Goal: Task Accomplishment & Management: Use online tool/utility

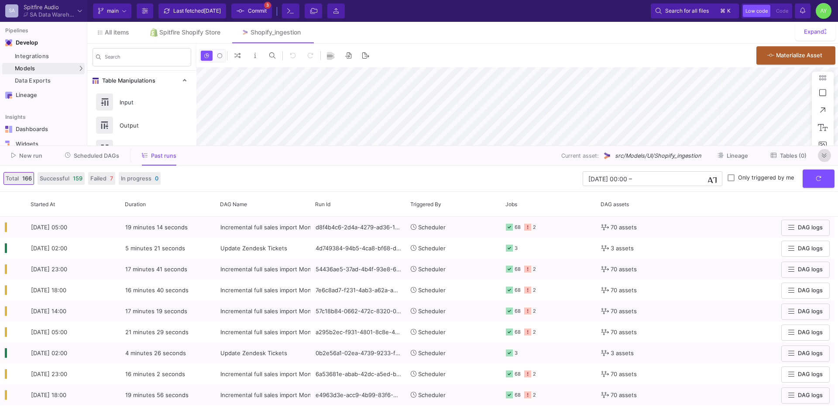
click at [826, 156] on icon at bounding box center [824, 156] width 5 height 6
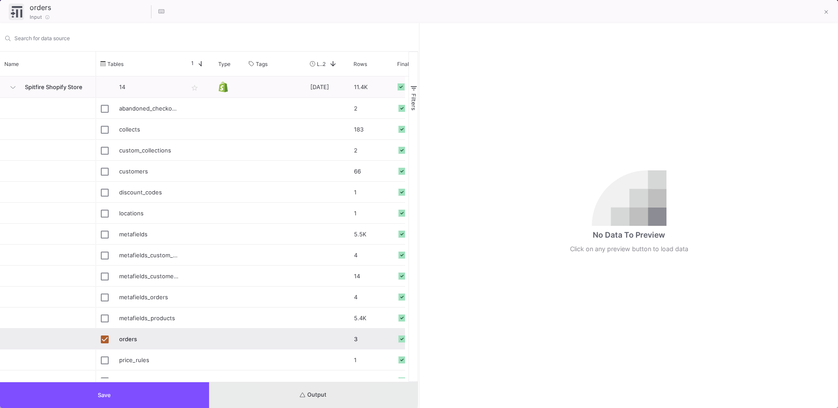
click at [283, 393] on button "Output" at bounding box center [313, 395] width 209 height 26
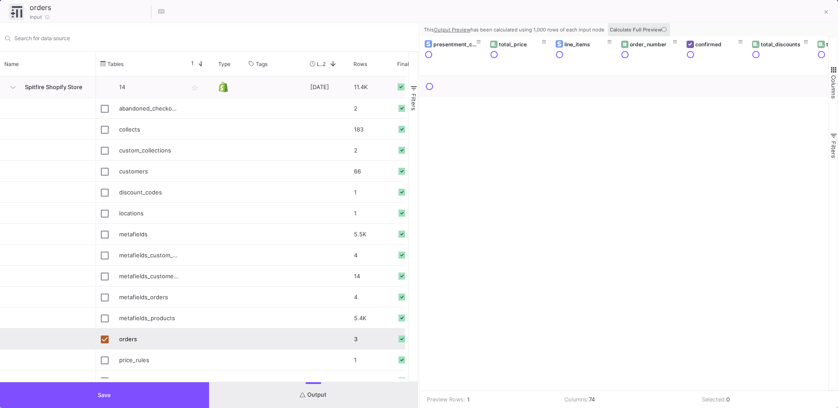
click at [643, 27] on span "Calculate Full Preview" at bounding box center [639, 30] width 59 height 6
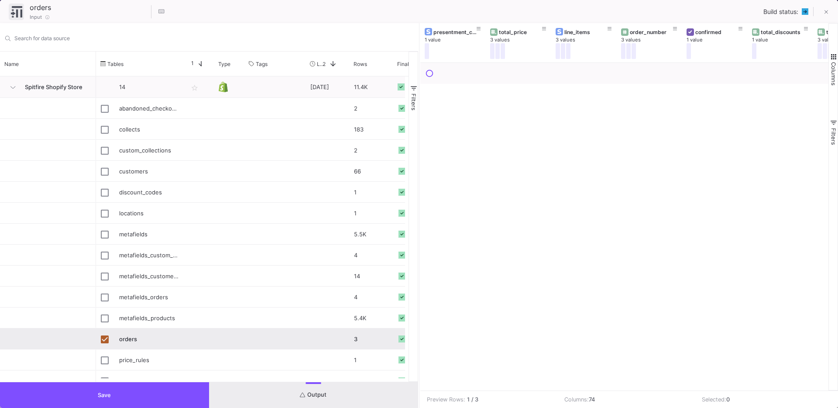
click at [134, 396] on button "Save" at bounding box center [104, 395] width 209 height 26
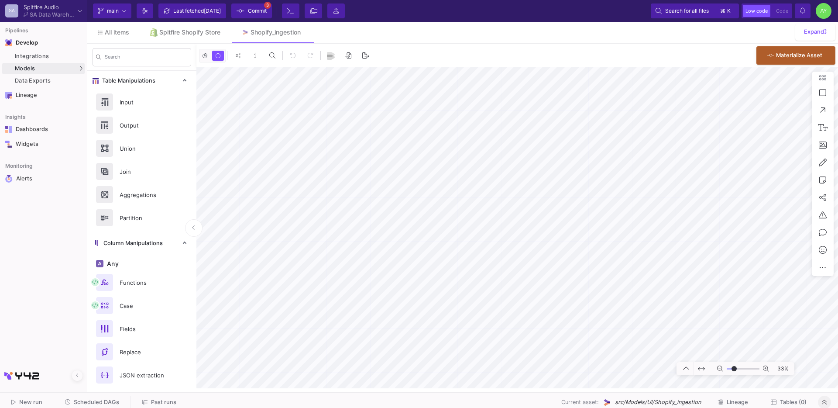
click at [215, 45] on div "0 0 . Materialize Asset" at bounding box center [517, 56] width 642 height 24
click at [191, 31] on div "Spitfire Shopify Store" at bounding box center [189, 32] width 61 height 7
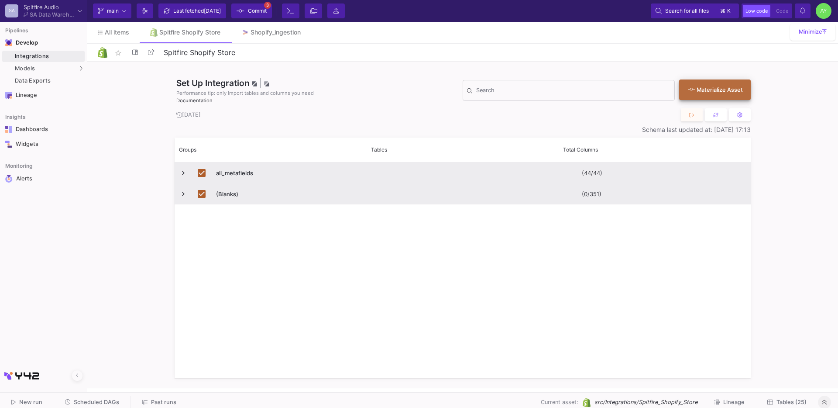
click at [710, 90] on div "Materialize Asset" at bounding box center [713, 90] width 50 height 8
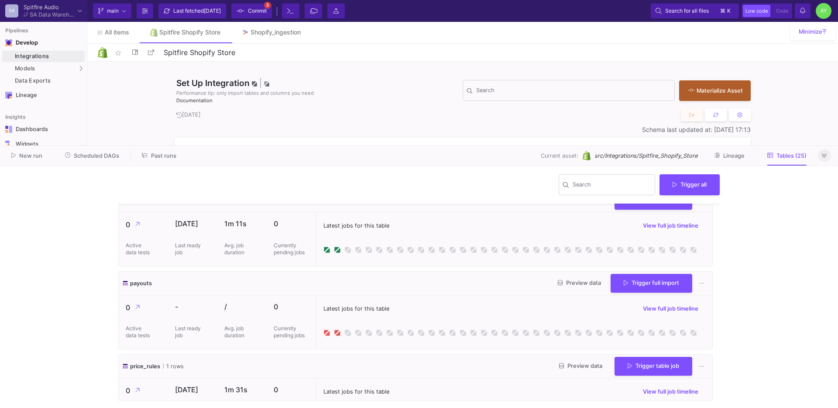
scroll to position [1872, 0]
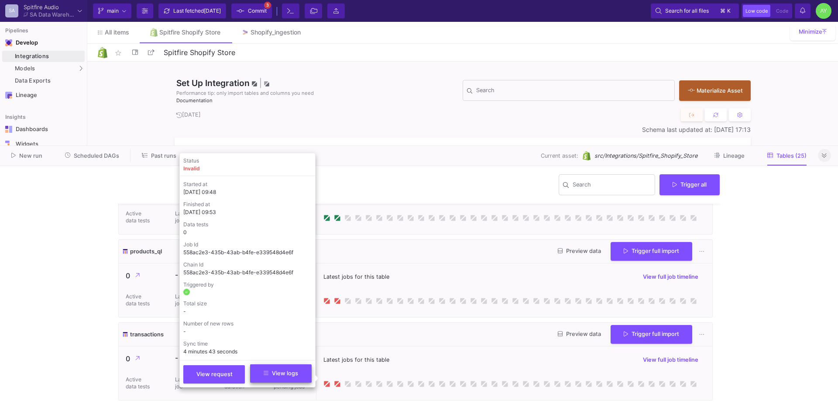
click at [294, 366] on button "View logs" at bounding box center [281, 373] width 62 height 18
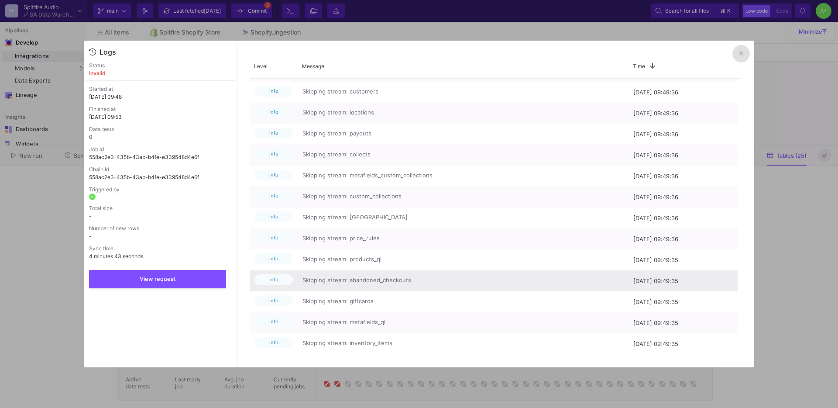
scroll to position [647, 0]
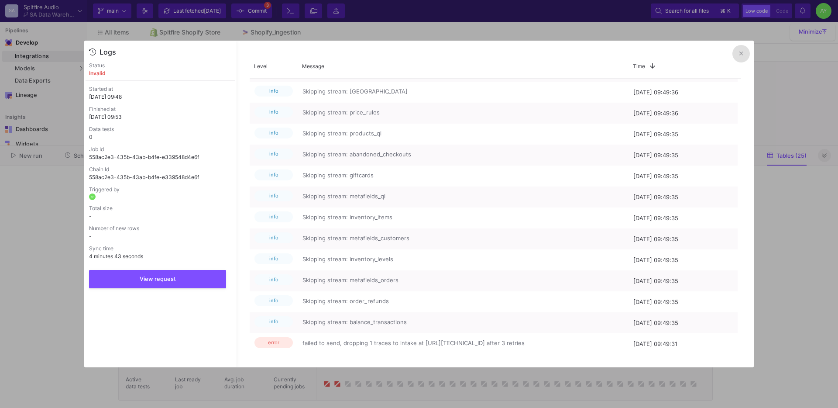
click at [744, 56] on button at bounding box center [741, 53] width 17 height 17
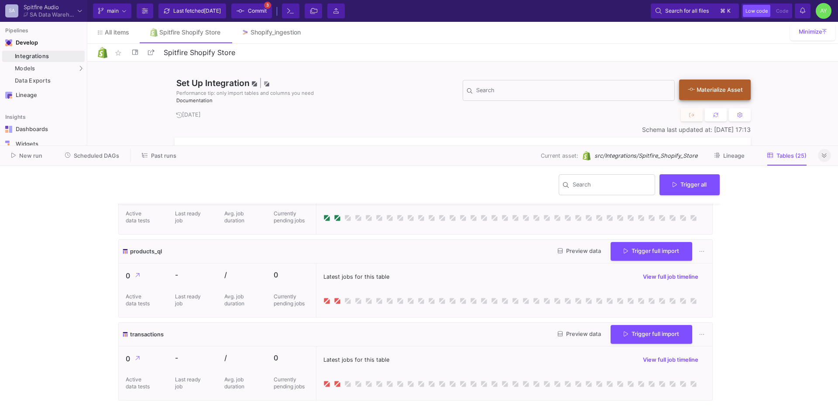
click at [716, 86] on div "Materialize Asset" at bounding box center [713, 90] width 50 height 8
click at [720, 91] on div "Materialize Asset" at bounding box center [713, 90] width 50 height 8
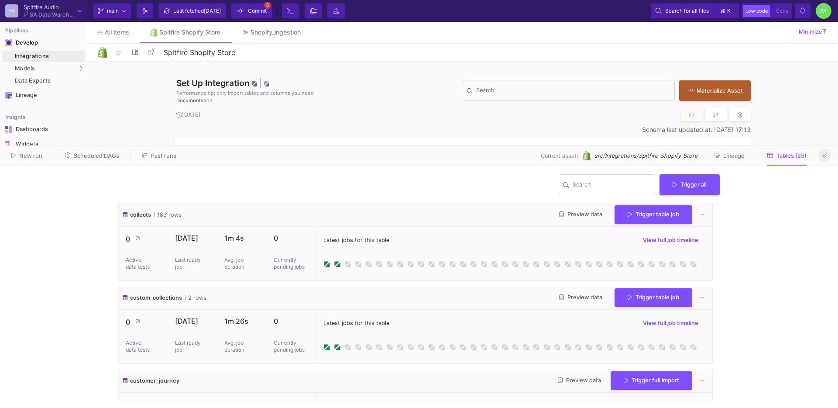
scroll to position [0, 0]
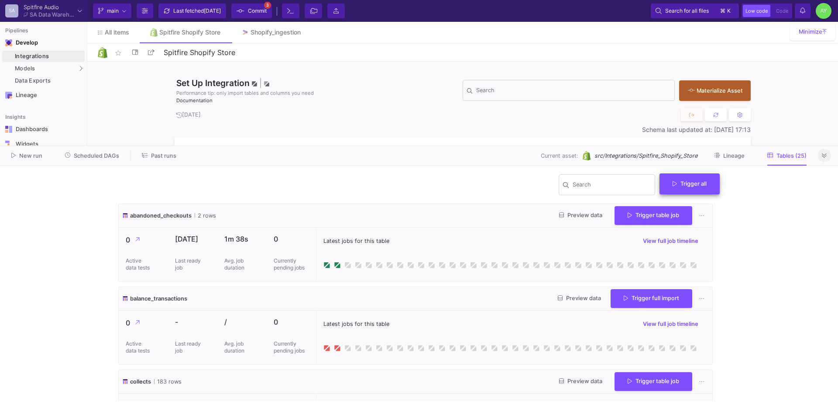
click at [699, 181] on span "Trigger all" at bounding box center [690, 183] width 34 height 7
click at [692, 211] on button "Full import" at bounding box center [693, 204] width 71 height 21
click at [257, 35] on div "Shopify_ingestion" at bounding box center [276, 32] width 50 height 7
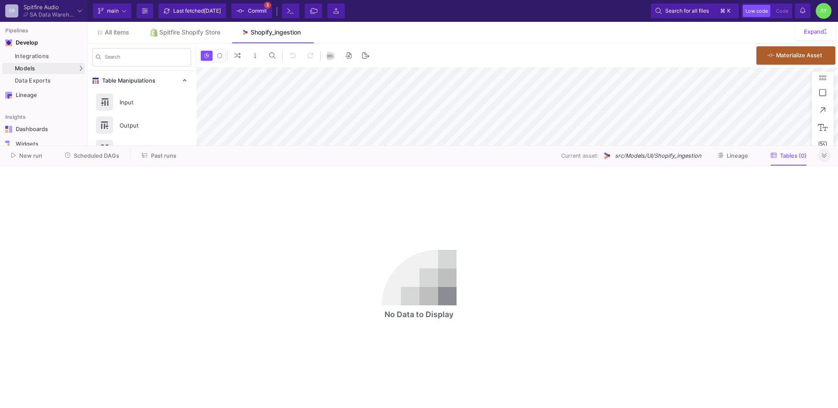
type input "-23"
click at [822, 157] on icon at bounding box center [824, 156] width 5 height 6
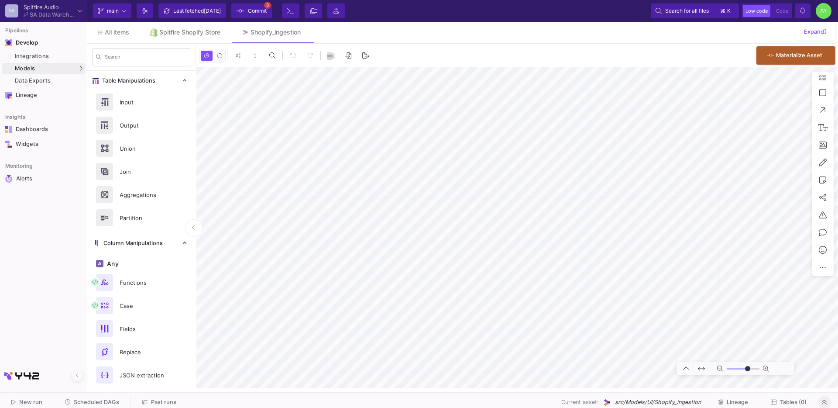
type input "-23"
click at [111, 31] on span "All items" at bounding box center [117, 32] width 24 height 7
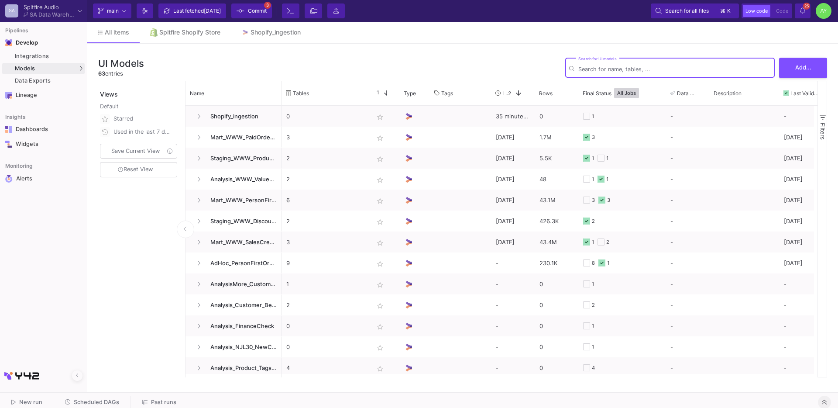
click at [632, 71] on input "Search for UI models" at bounding box center [675, 69] width 193 height 7
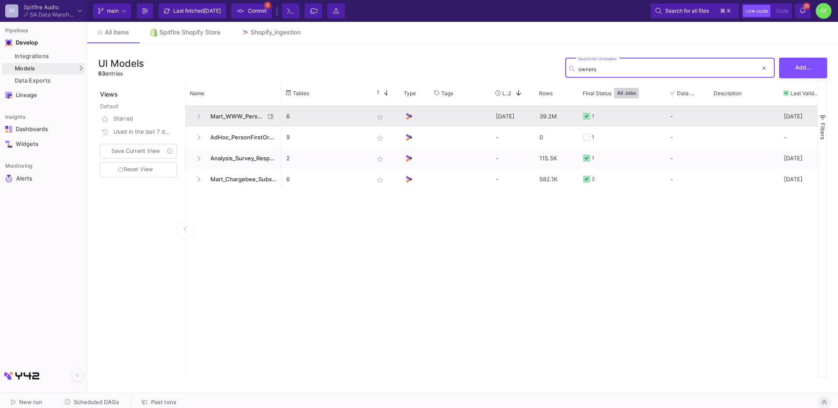
type input "owners"
click at [243, 121] on span "Mart_WWW_PersonFirstOrders" at bounding box center [235, 116] width 60 height 21
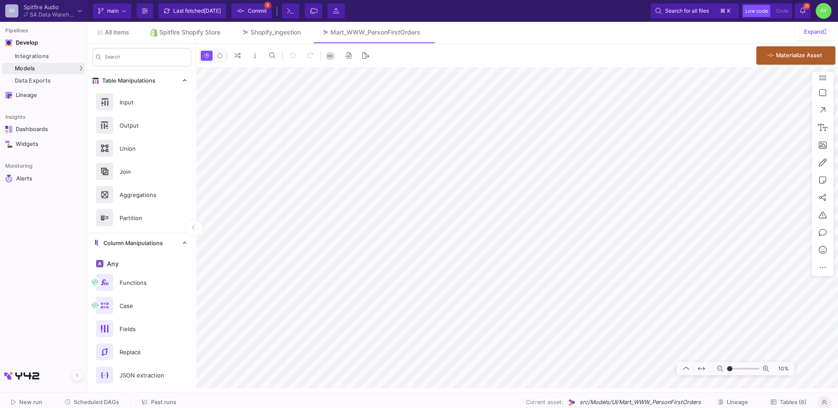
type input "-21"
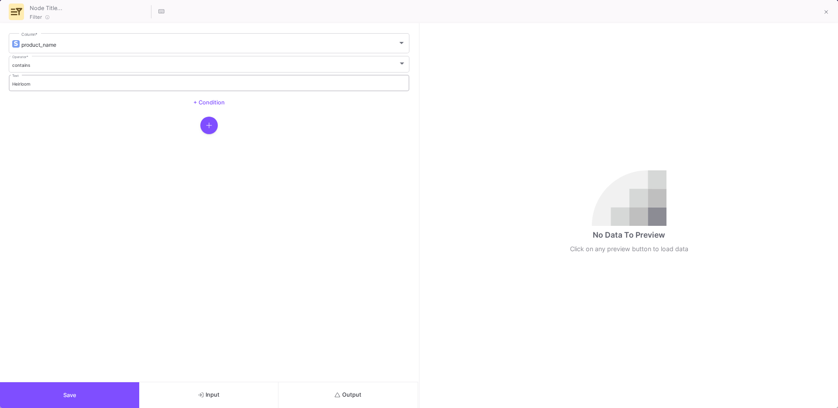
click at [30, 80] on div "Heirloom Text" at bounding box center [209, 82] width 394 height 18
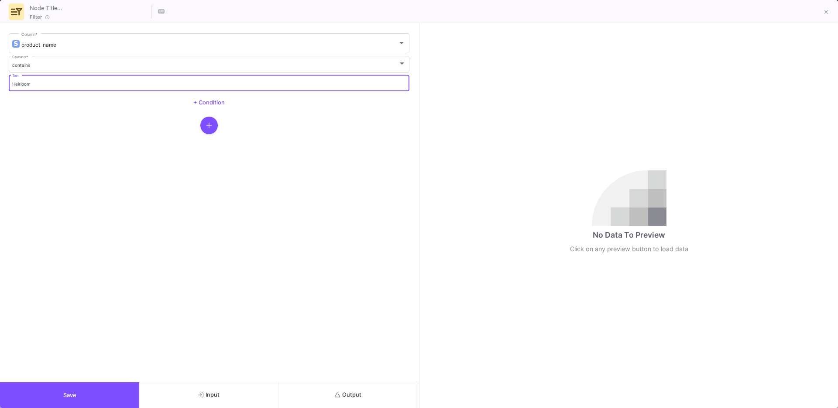
click at [36, 83] on input "Heirloom" at bounding box center [209, 84] width 394 height 6
type input "chateau"
click at [351, 385] on button "Output" at bounding box center [348, 395] width 139 height 26
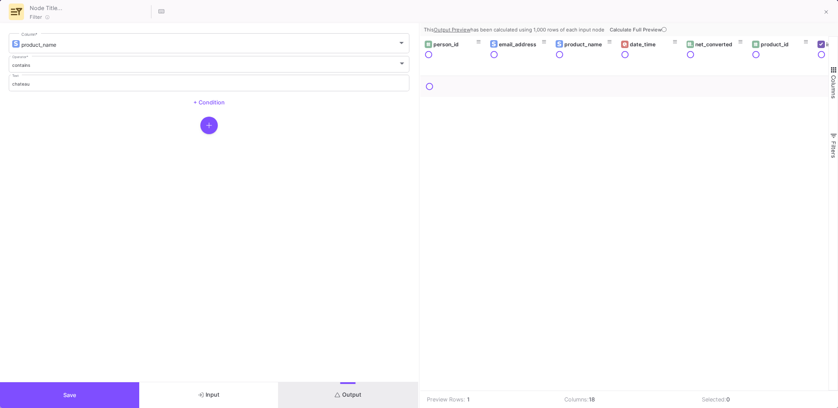
click at [646, 30] on span "Calculate Full Preview" at bounding box center [639, 30] width 59 height 6
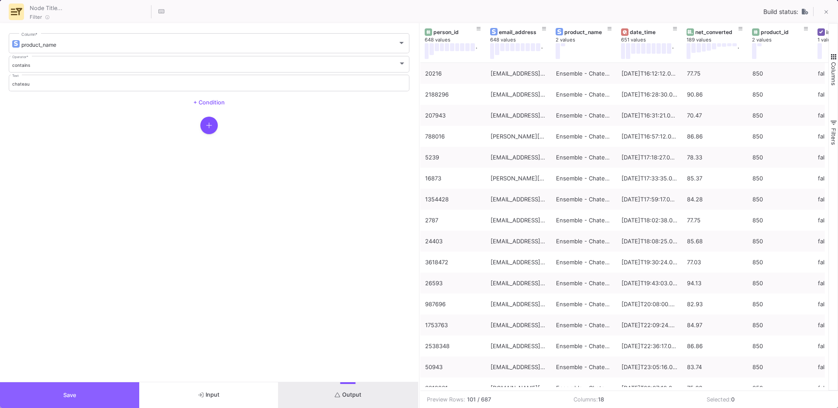
click at [106, 392] on button "Save" at bounding box center [69, 395] width 139 height 26
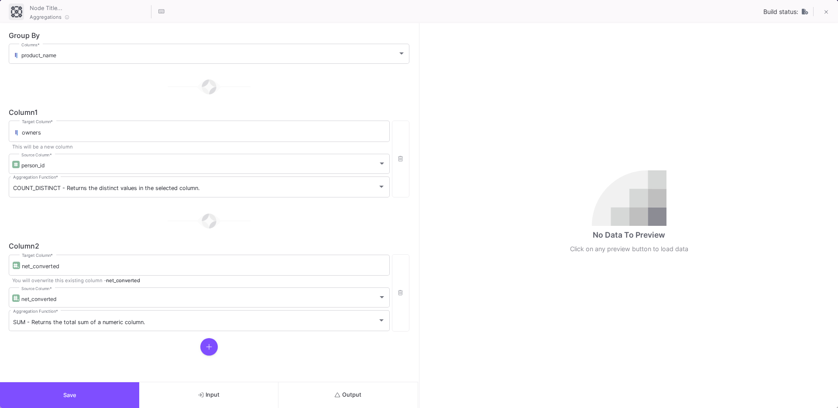
click at [362, 392] on button "Output" at bounding box center [348, 395] width 139 height 26
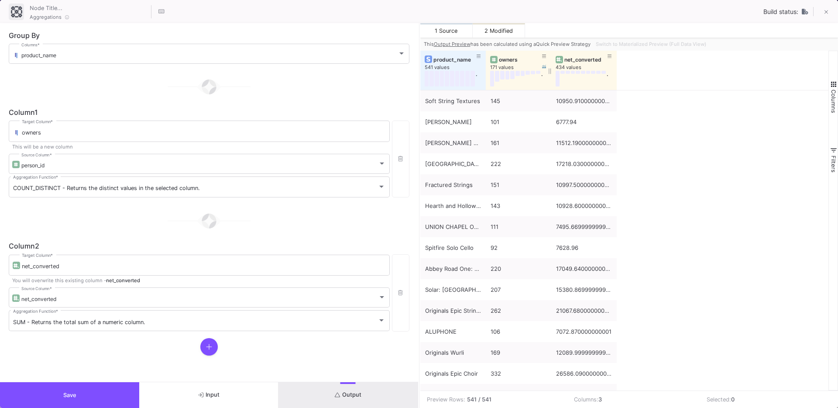
click at [510, 60] on div "owners" at bounding box center [520, 59] width 43 height 7
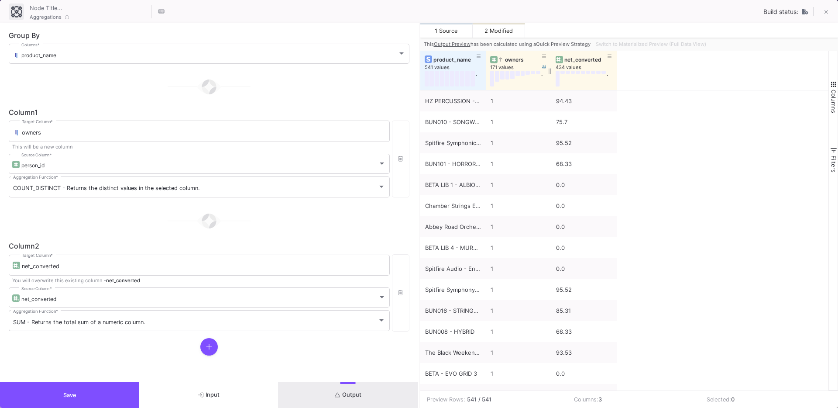
click at [505, 61] on div "owners" at bounding box center [520, 59] width 43 height 7
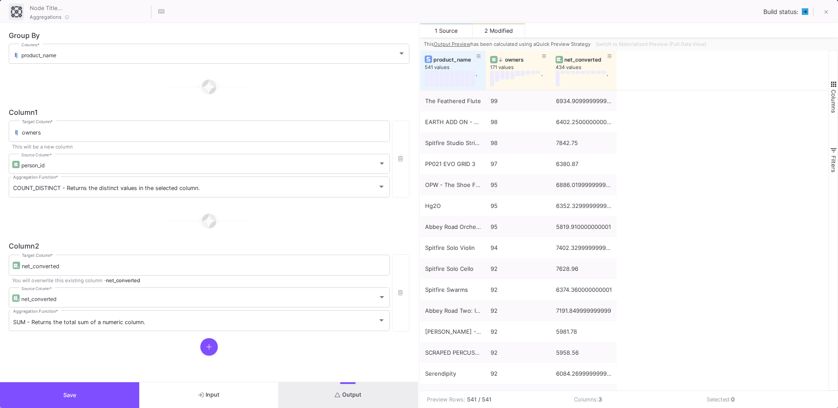
click at [346, 394] on span "Output" at bounding box center [348, 394] width 27 height 7
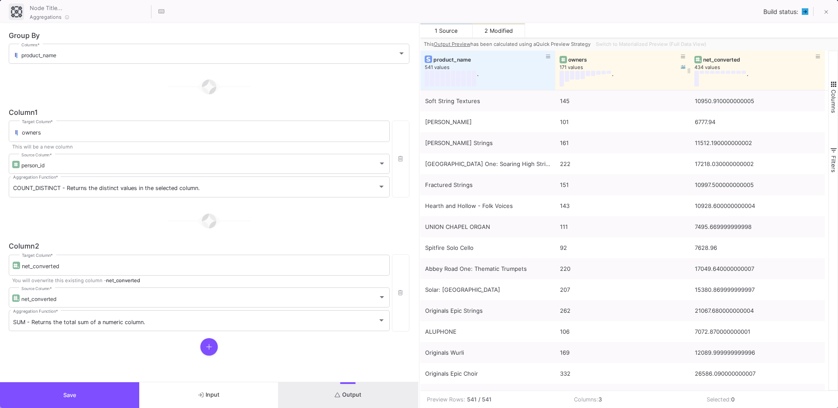
click at [570, 61] on div "owners" at bounding box center [624, 59] width 113 height 7
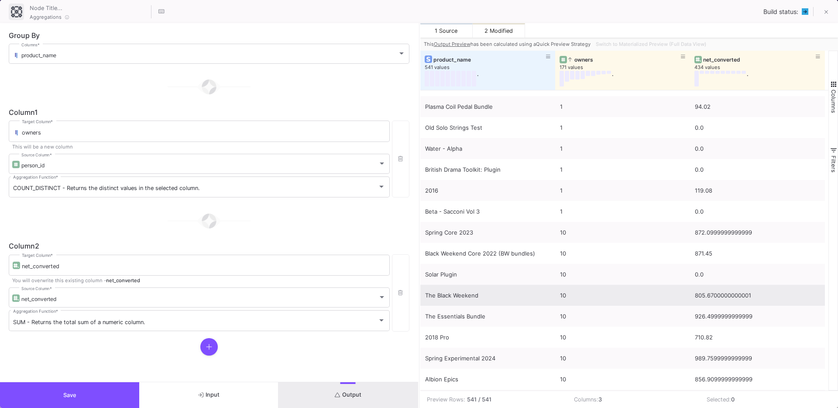
scroll to position [1201, 0]
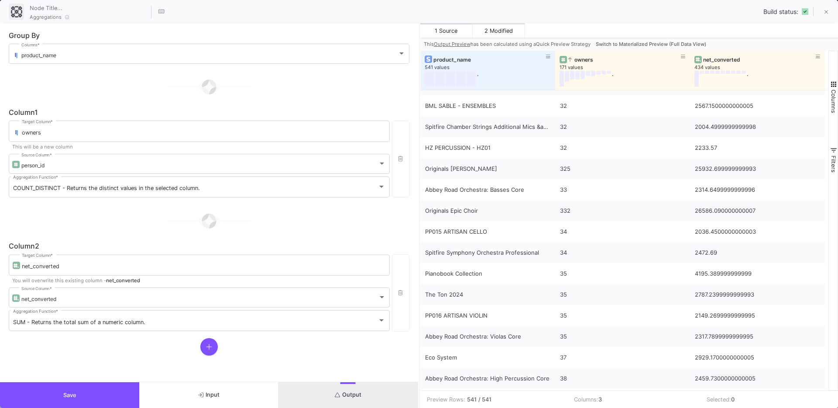
click at [658, 38] on button "Switch to Materialized Preview (Full Data View)" at bounding box center [651, 44] width 114 height 13
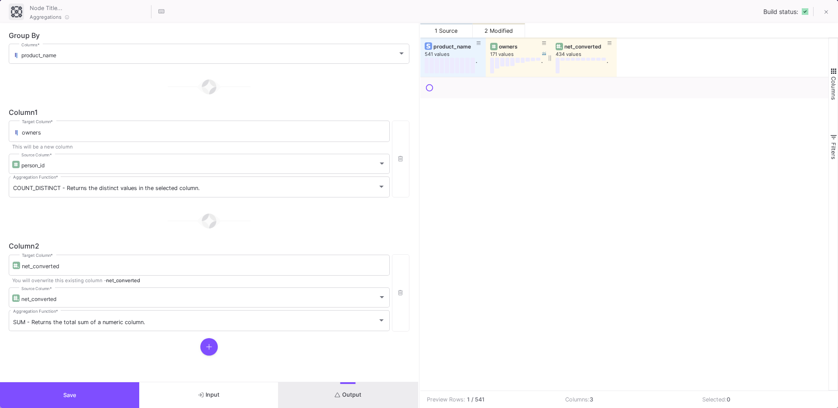
click at [506, 48] on div "owners" at bounding box center [520, 46] width 43 height 7
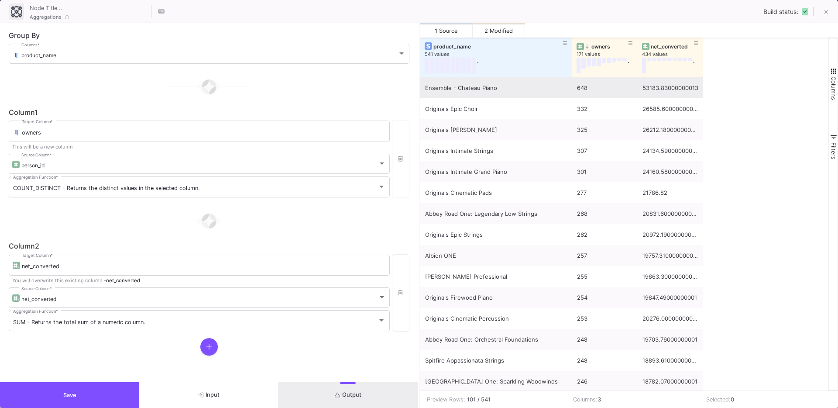
drag, startPoint x: 485, startPoint y: 72, endPoint x: 571, endPoint y: 78, distance: 86.7
click at [571, 78] on div "product_name 541 values . owners 171 values . net_converted 434 values . Ensemb…" at bounding box center [624, 214] width 409 height 353
click at [111, 387] on button "Save" at bounding box center [69, 395] width 139 height 26
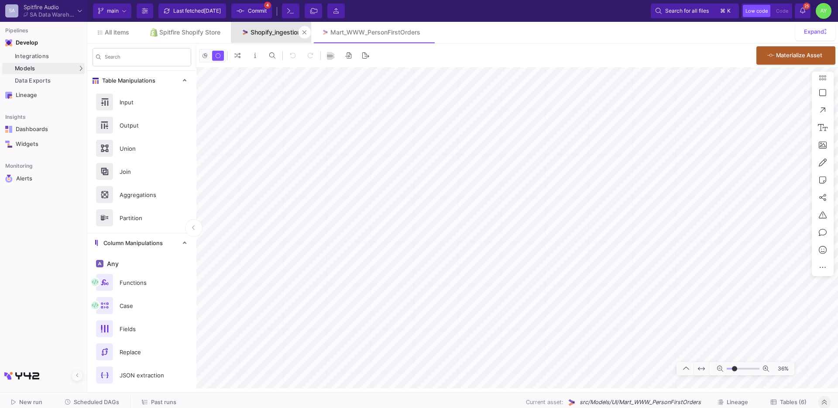
click at [270, 34] on div "Shopify_ingestion" at bounding box center [276, 32] width 50 height 7
type input "-23"
